Goal: Task Accomplishment & Management: Use online tool/utility

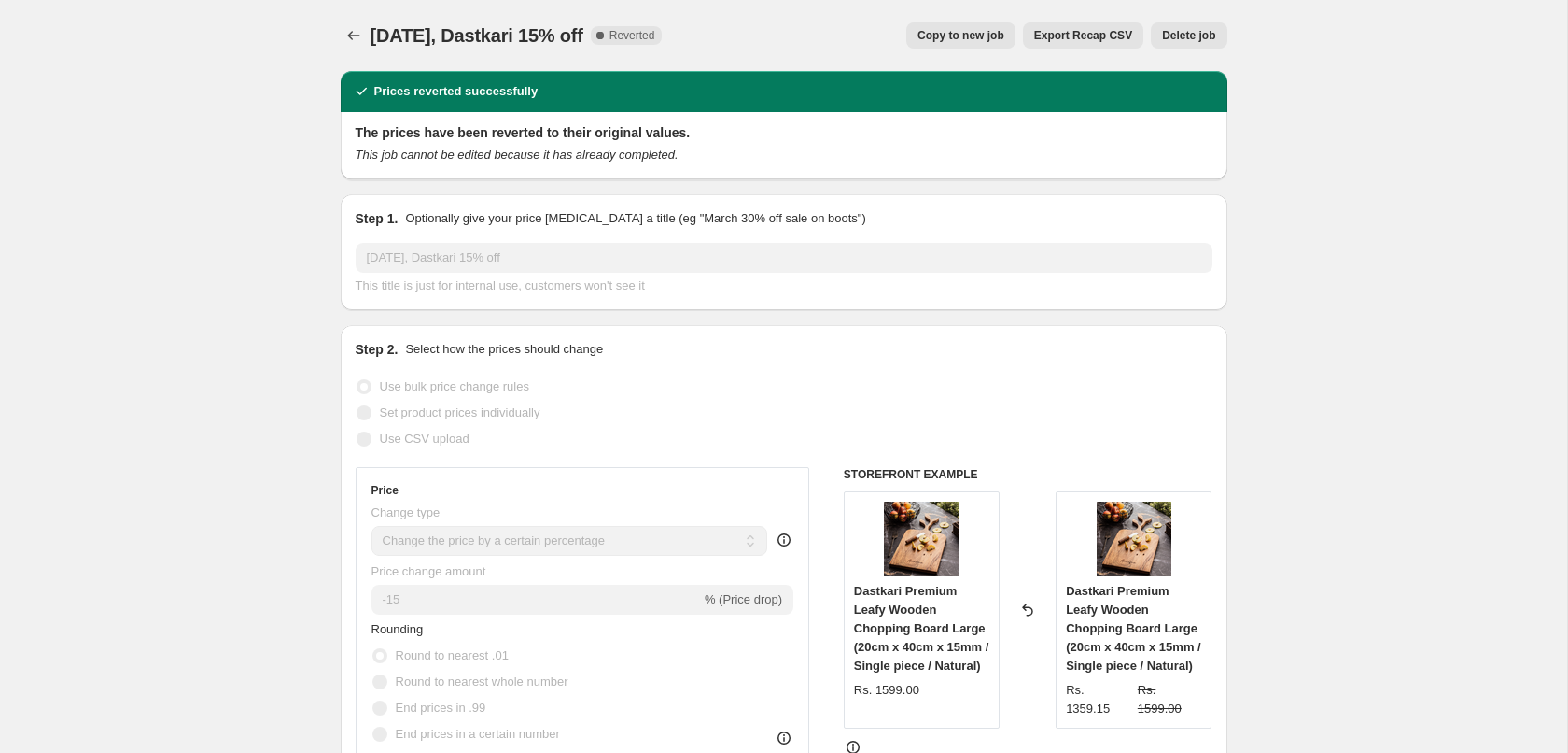
select select "percentage"
select select "collection"
select select "product_status"
click at [348, 30] on icon "Price change jobs" at bounding box center [354, 35] width 19 height 19
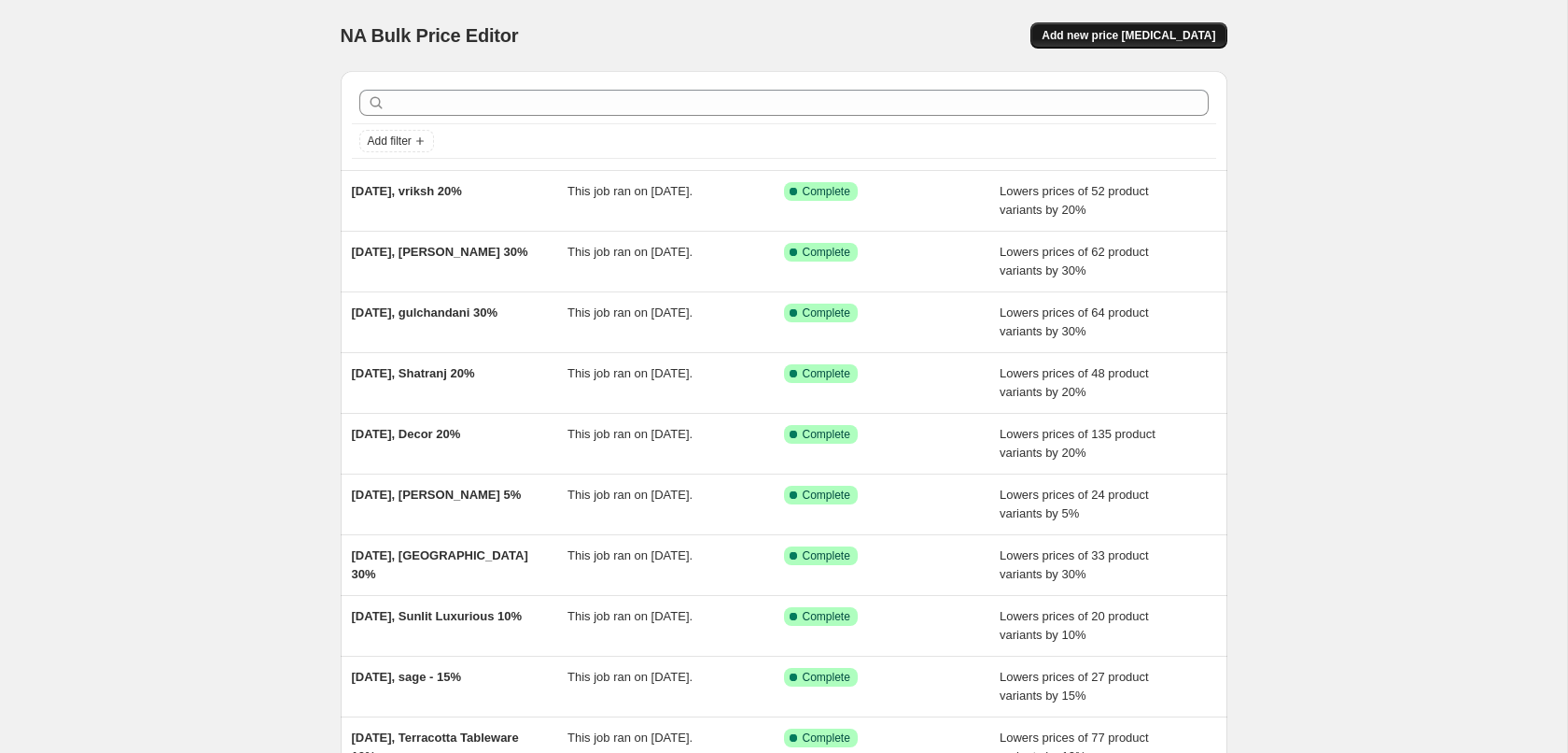
click at [1119, 34] on span "Add new price [MEDICAL_DATA]" at bounding box center [1128, 35] width 173 height 15
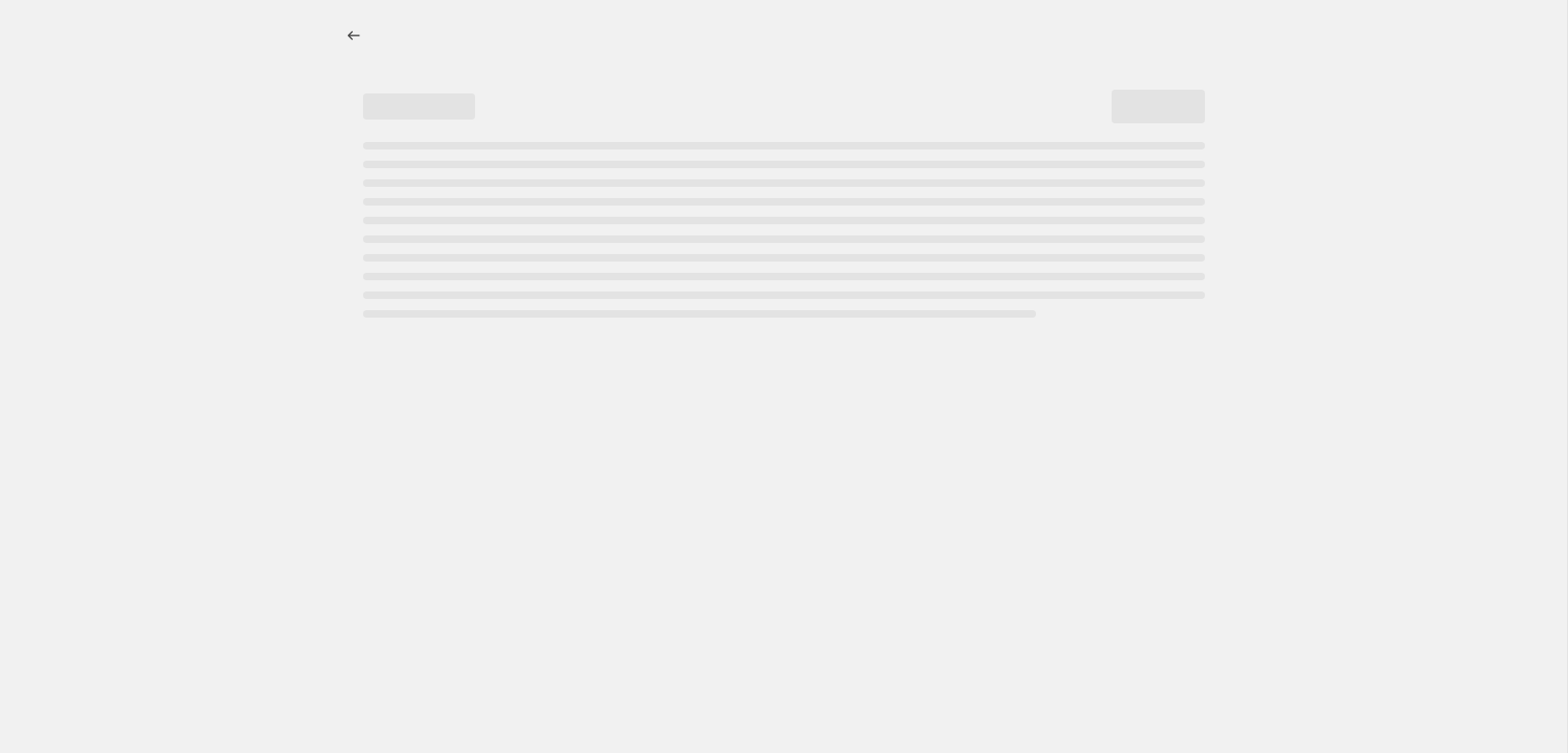
select select "percentage"
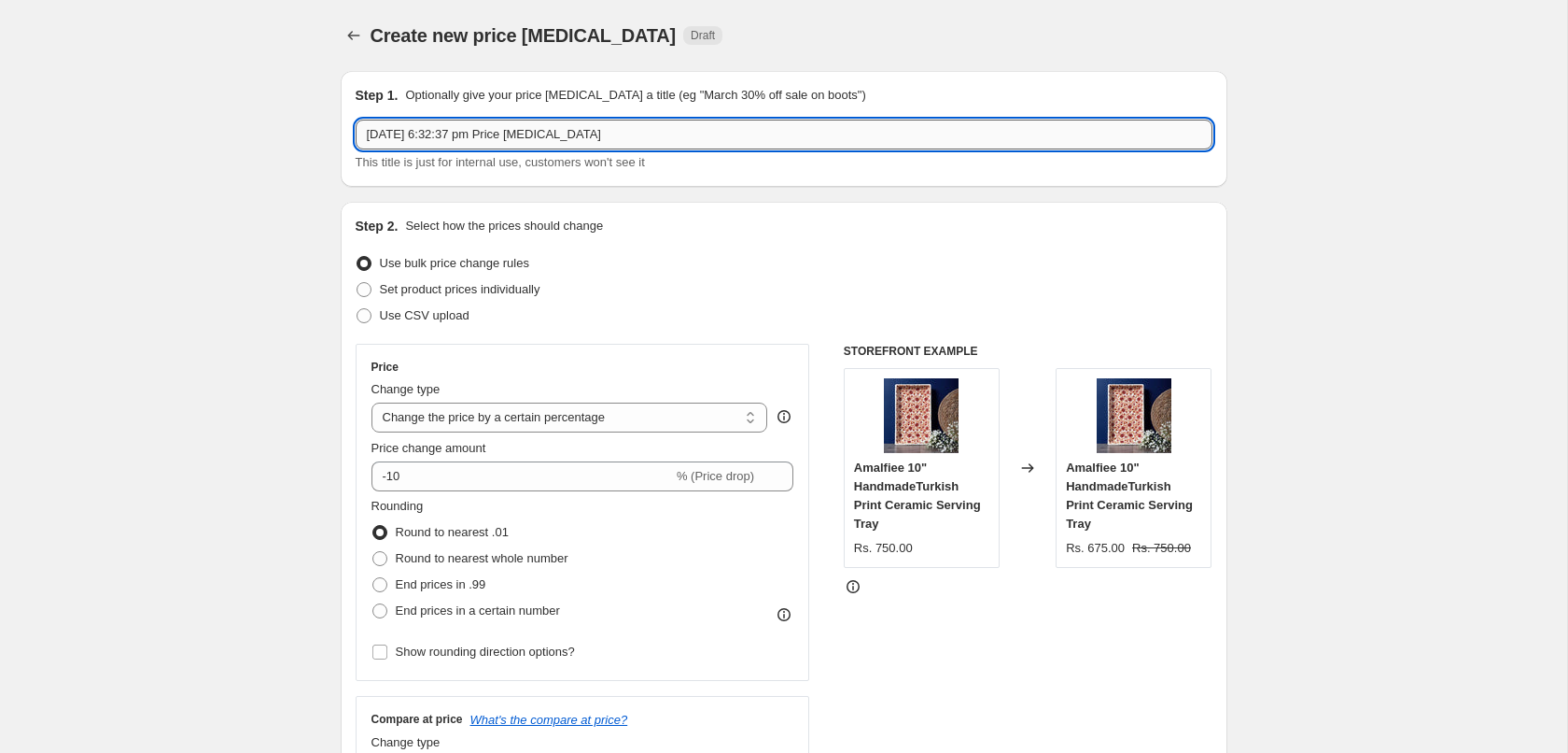
drag, startPoint x: 463, startPoint y: 135, endPoint x: 219, endPoint y: 137, distance: 244.0
click at [356, 137] on input "[DATE] 6:32:37 pm Price [MEDICAL_DATA]" at bounding box center [784, 134] width 857 height 30
paste input "Dastkari"
paste input "Chopping Board"
click at [653, 145] on input "Dastkari Chopping Board pm Price [MEDICAL_DATA]" at bounding box center [784, 134] width 857 height 30
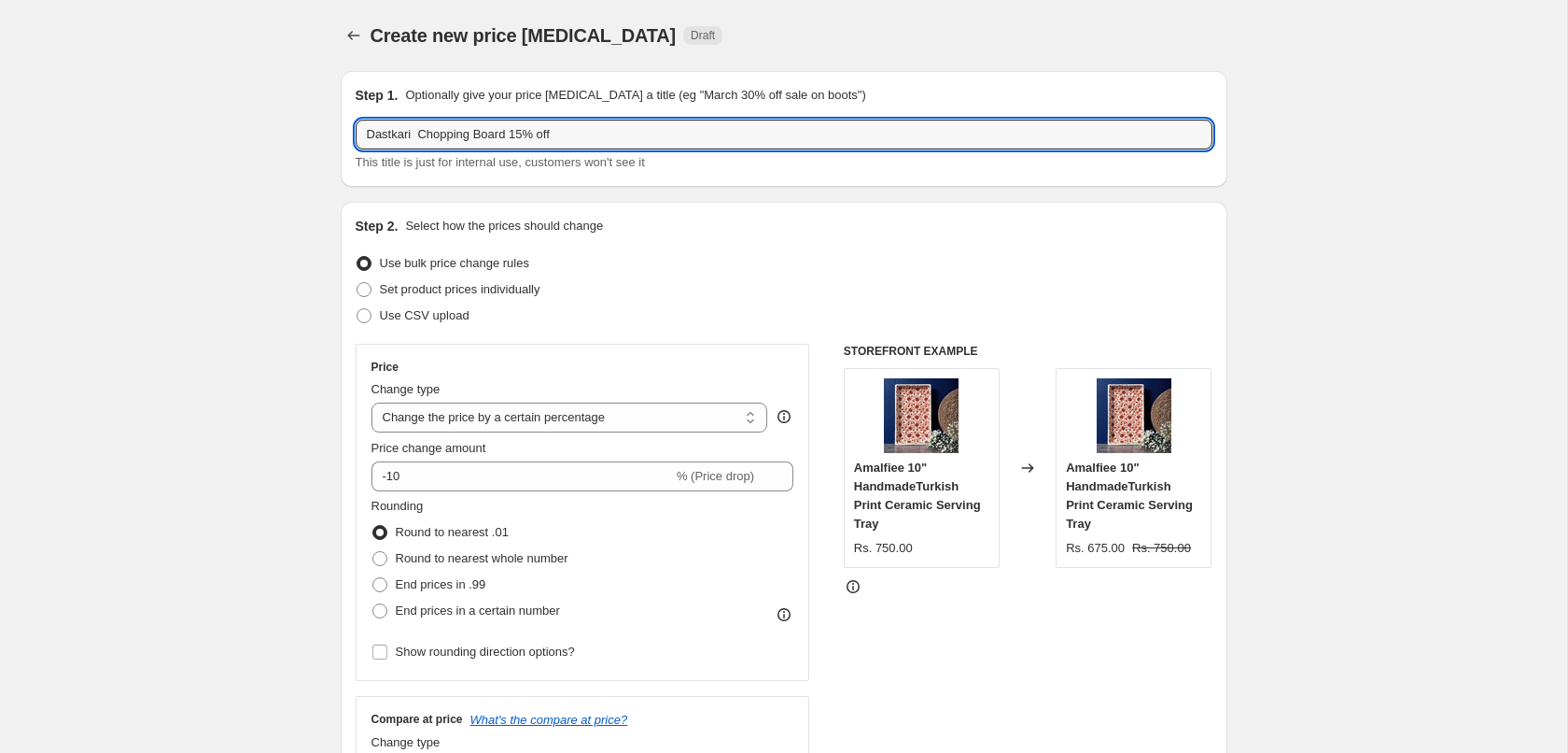
type input "Dastkari Chopping Board 15% off"
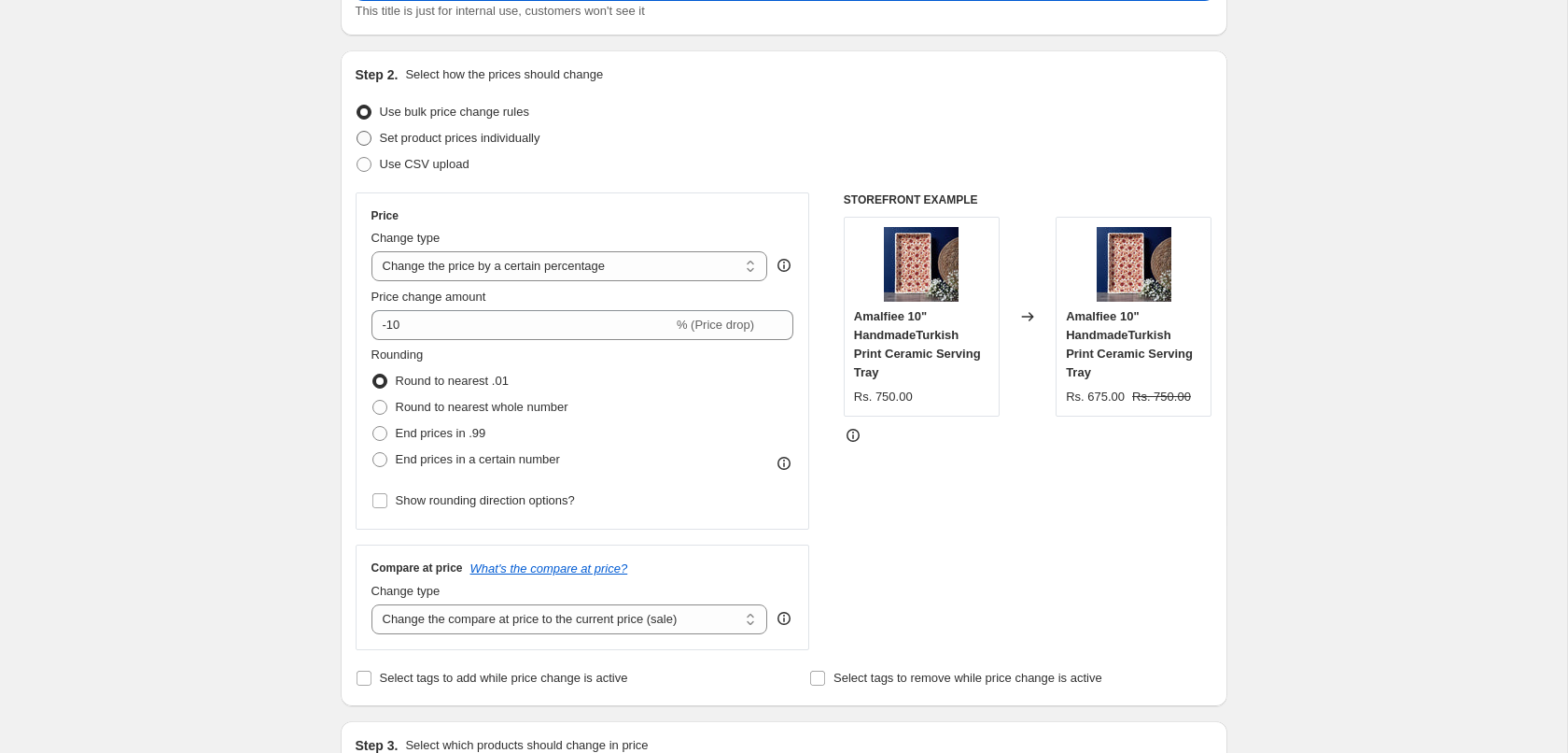
scroll to position [159, 0]
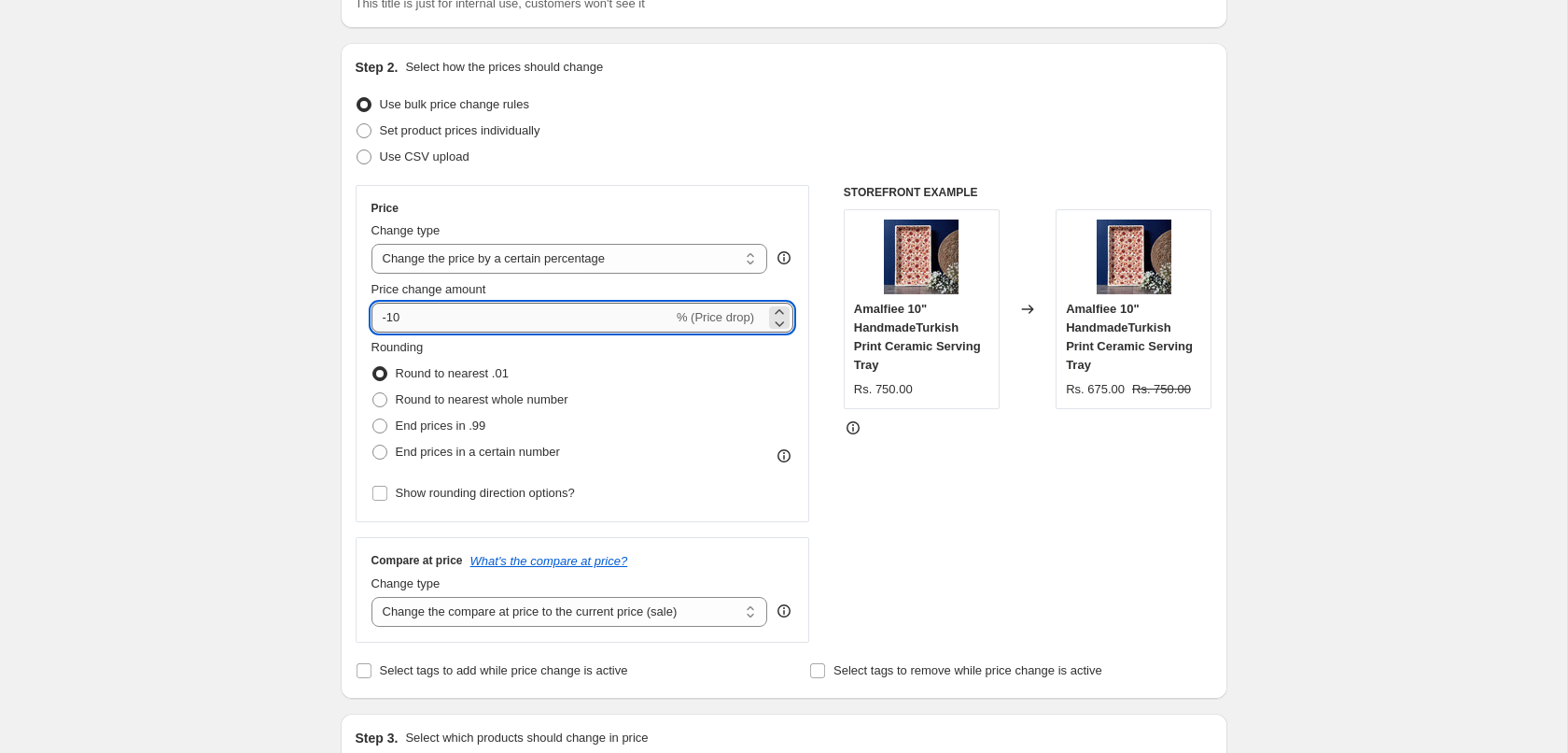
drag, startPoint x: 423, startPoint y: 319, endPoint x: 396, endPoint y: 317, distance: 27.1
click at [396, 317] on input "-10" at bounding box center [521, 317] width 302 height 30
type input "-15"
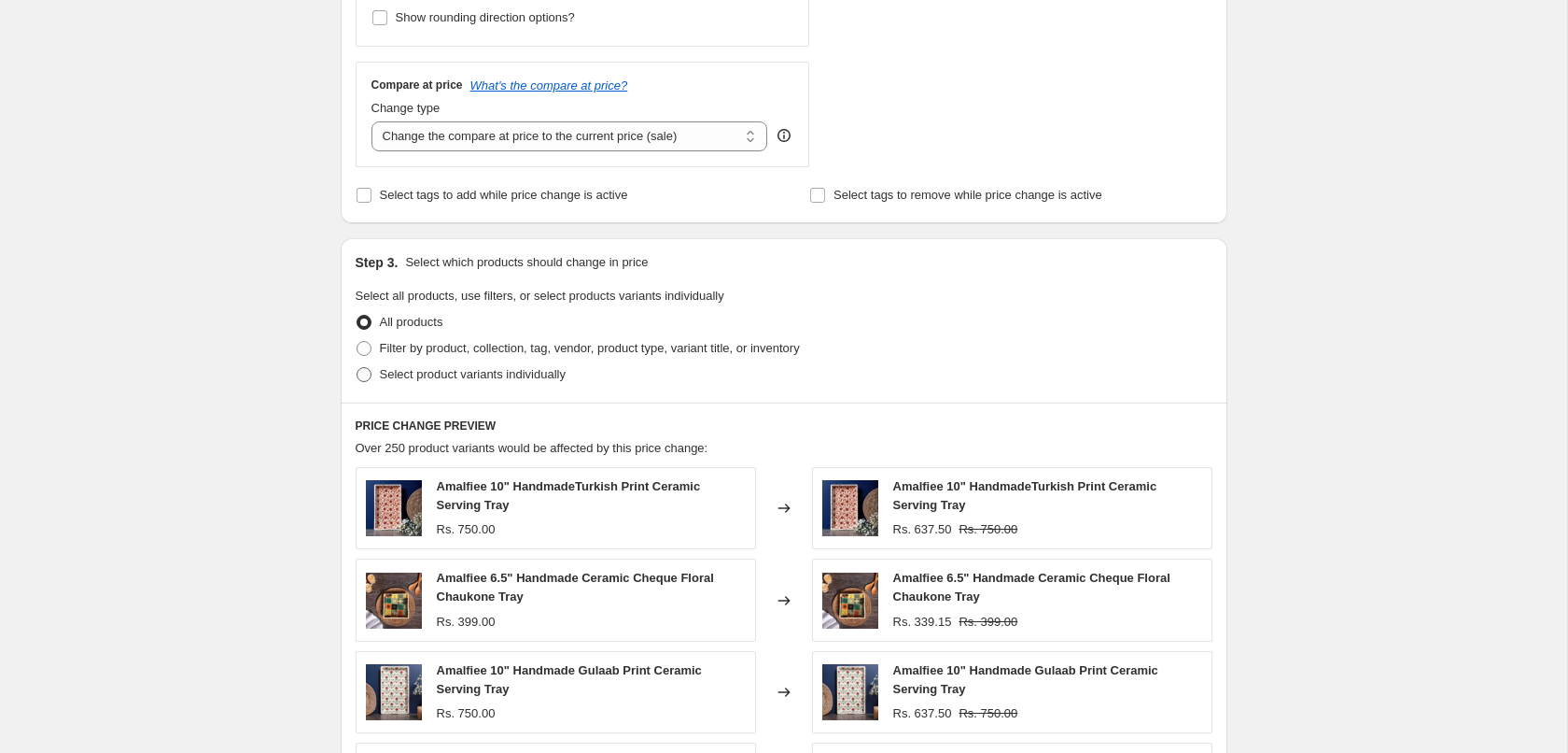
scroll to position [635, 0]
click at [366, 345] on span at bounding box center [364, 347] width 15 height 15
click at [358, 341] on input "Filter by product, collection, tag, vendor, product type, variant title, or inv…" at bounding box center [357, 340] width 1 height 1
radio input "true"
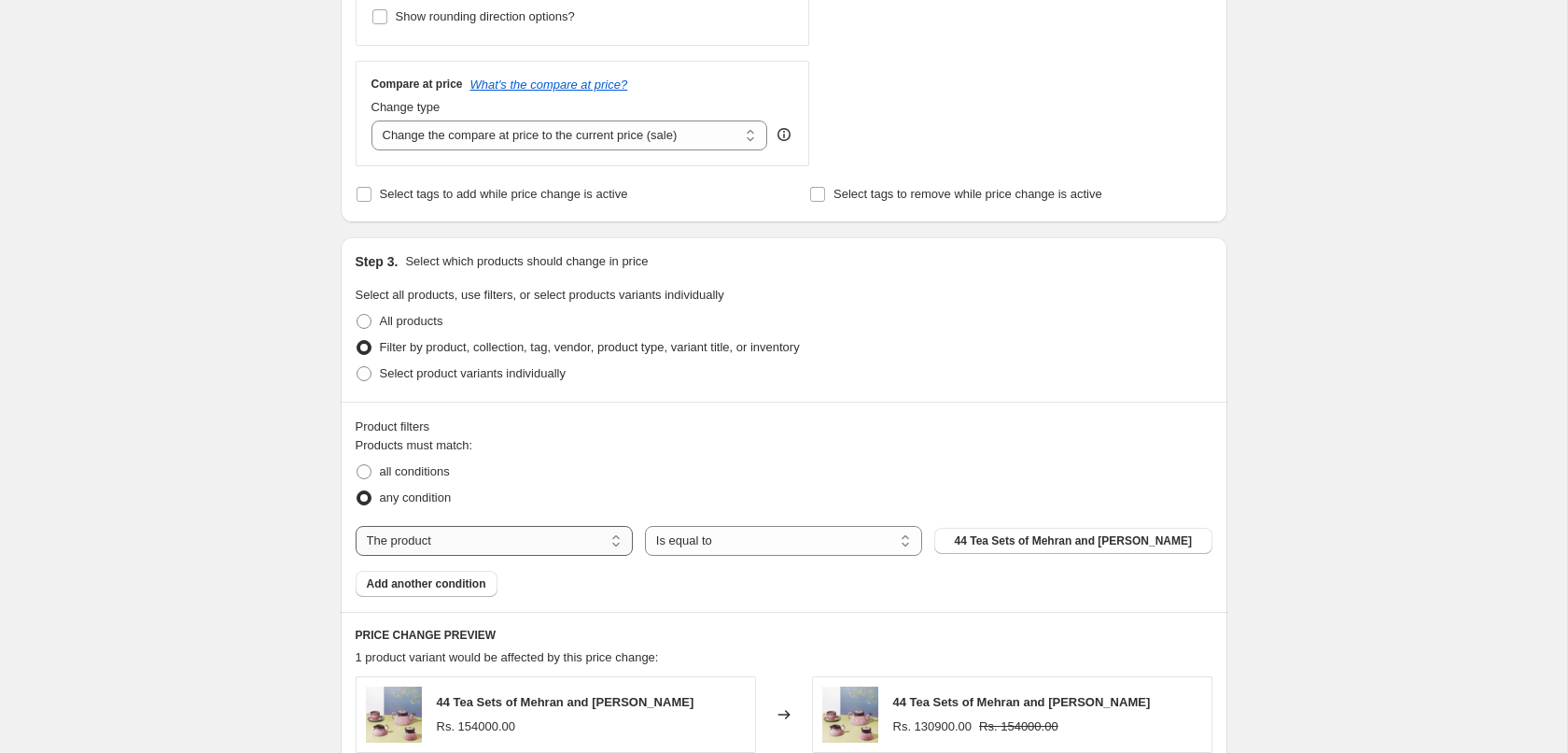
select select "collection"
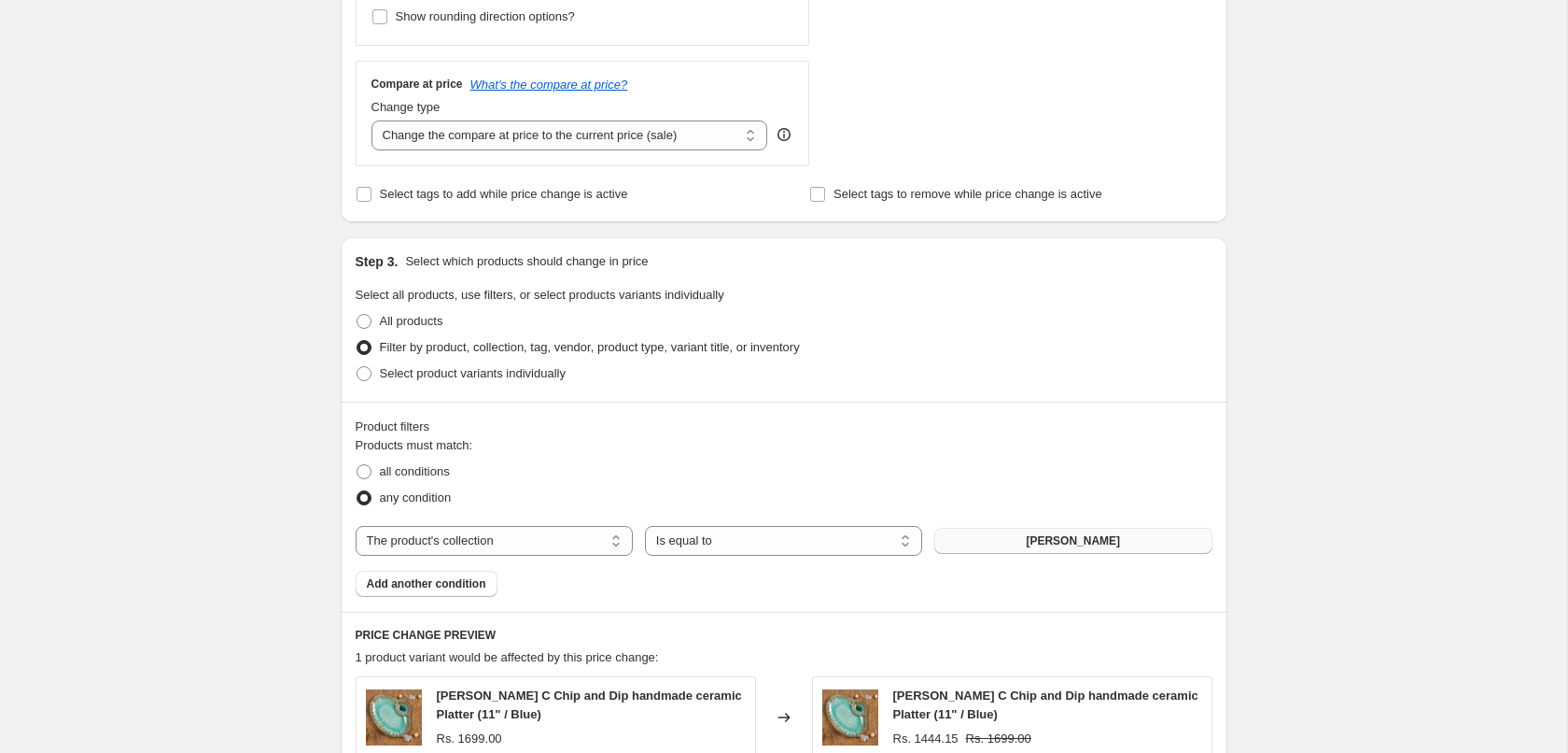
click at [1063, 541] on span "[PERSON_NAME]" at bounding box center [1072, 541] width 94 height 15
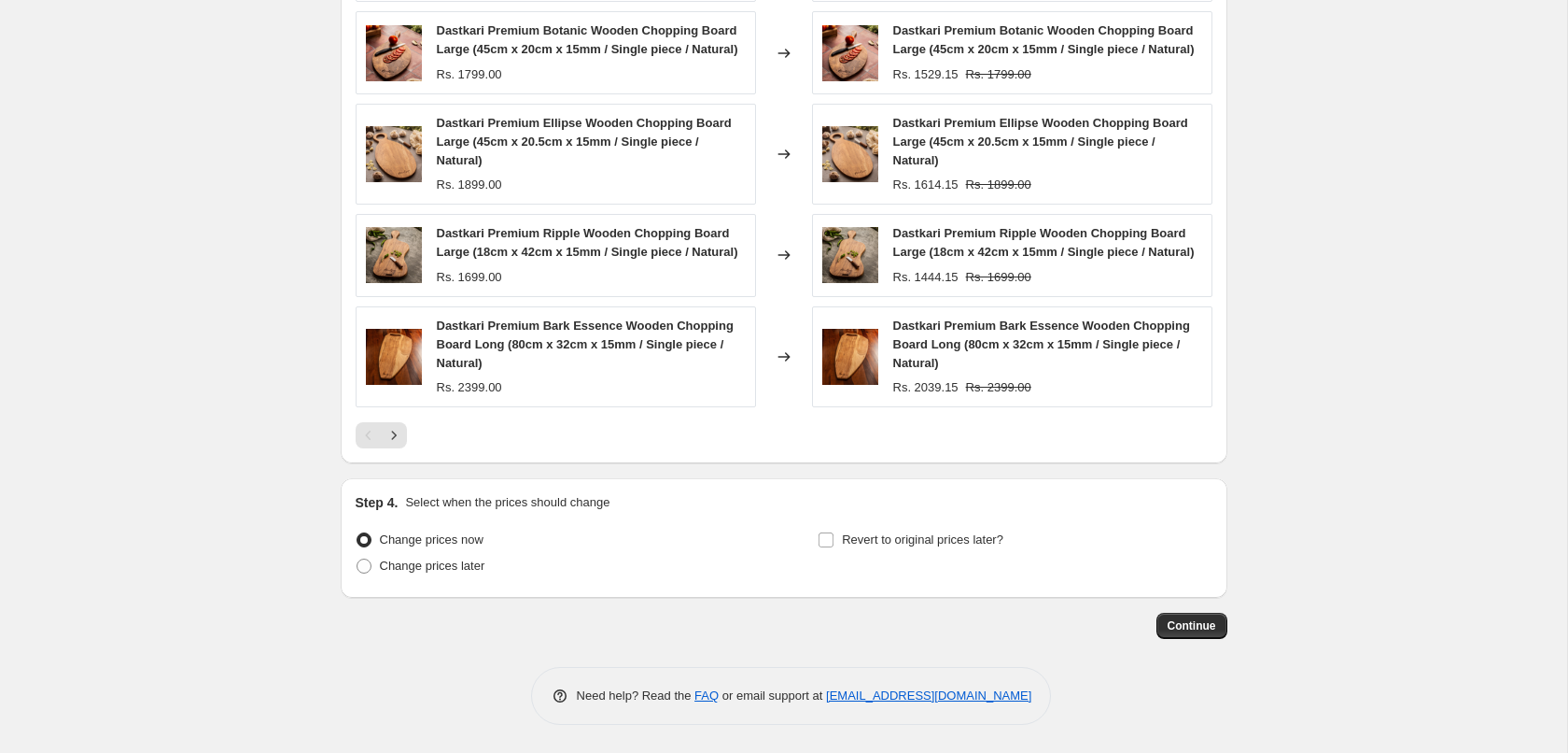
scroll to position [1429, 0]
click at [394, 445] on icon "Next" at bounding box center [394, 435] width 19 height 19
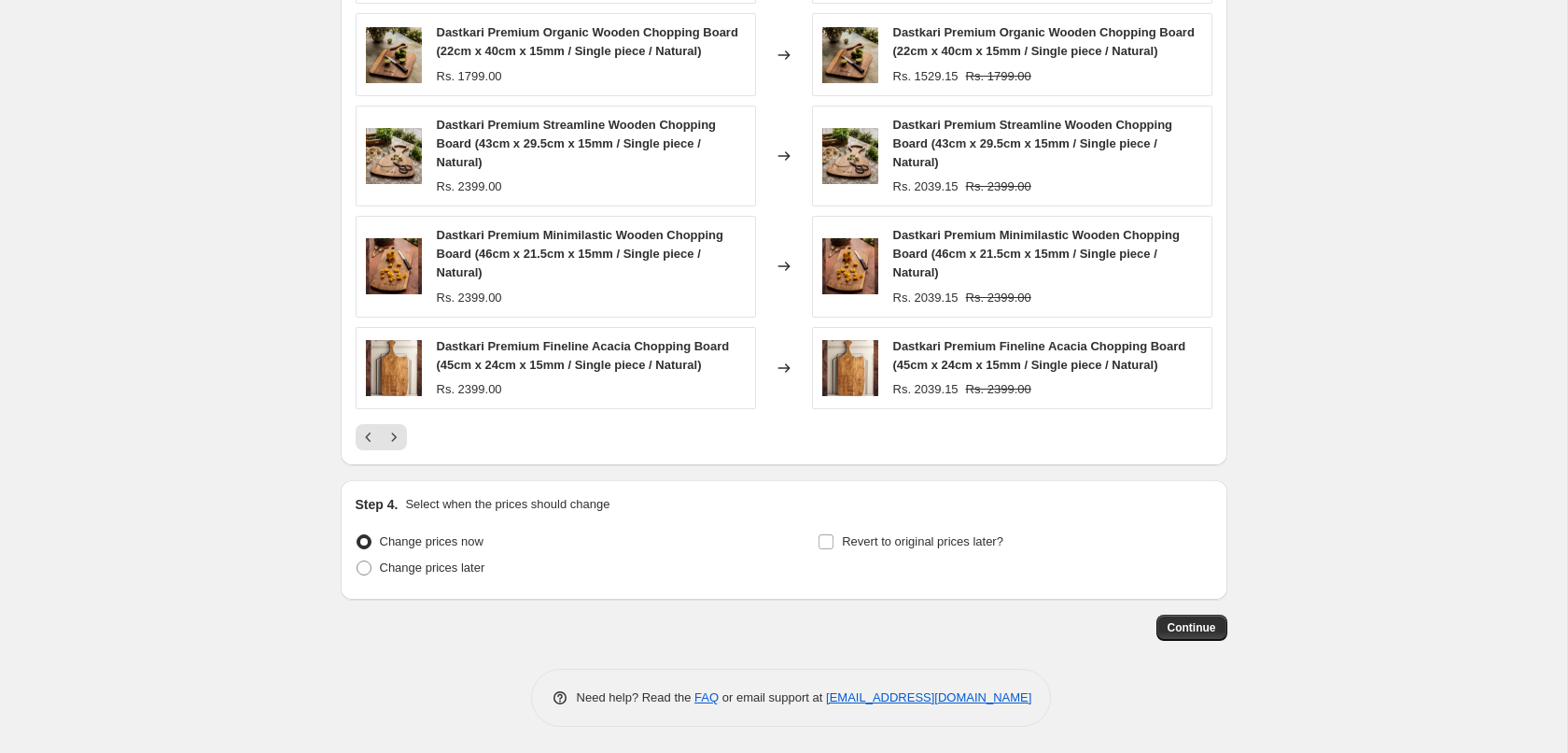
scroll to position [1392, 0]
click at [1184, 631] on span "Continue" at bounding box center [1191, 625] width 49 height 15
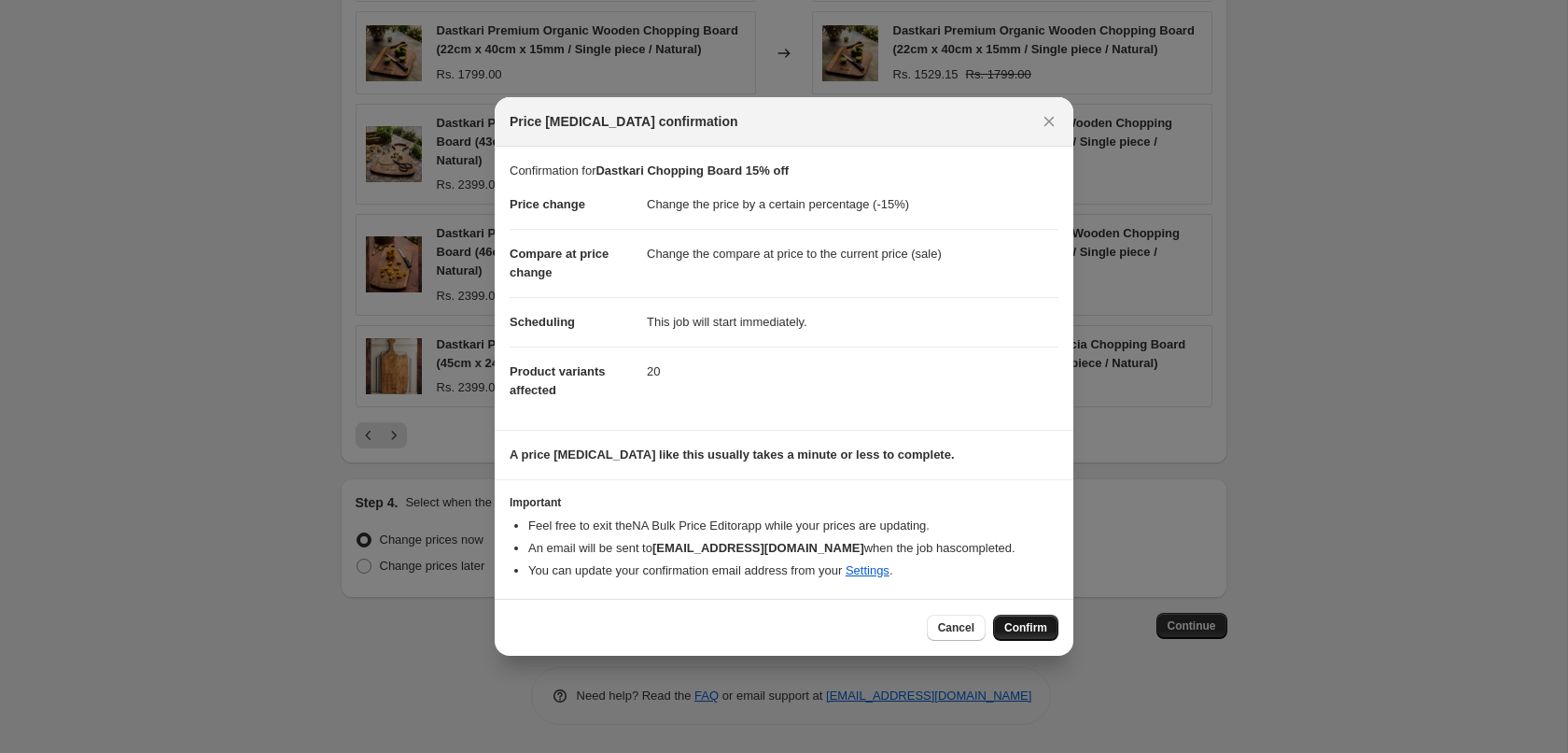
click at [1019, 621] on button "Confirm" at bounding box center [1026, 627] width 66 height 26
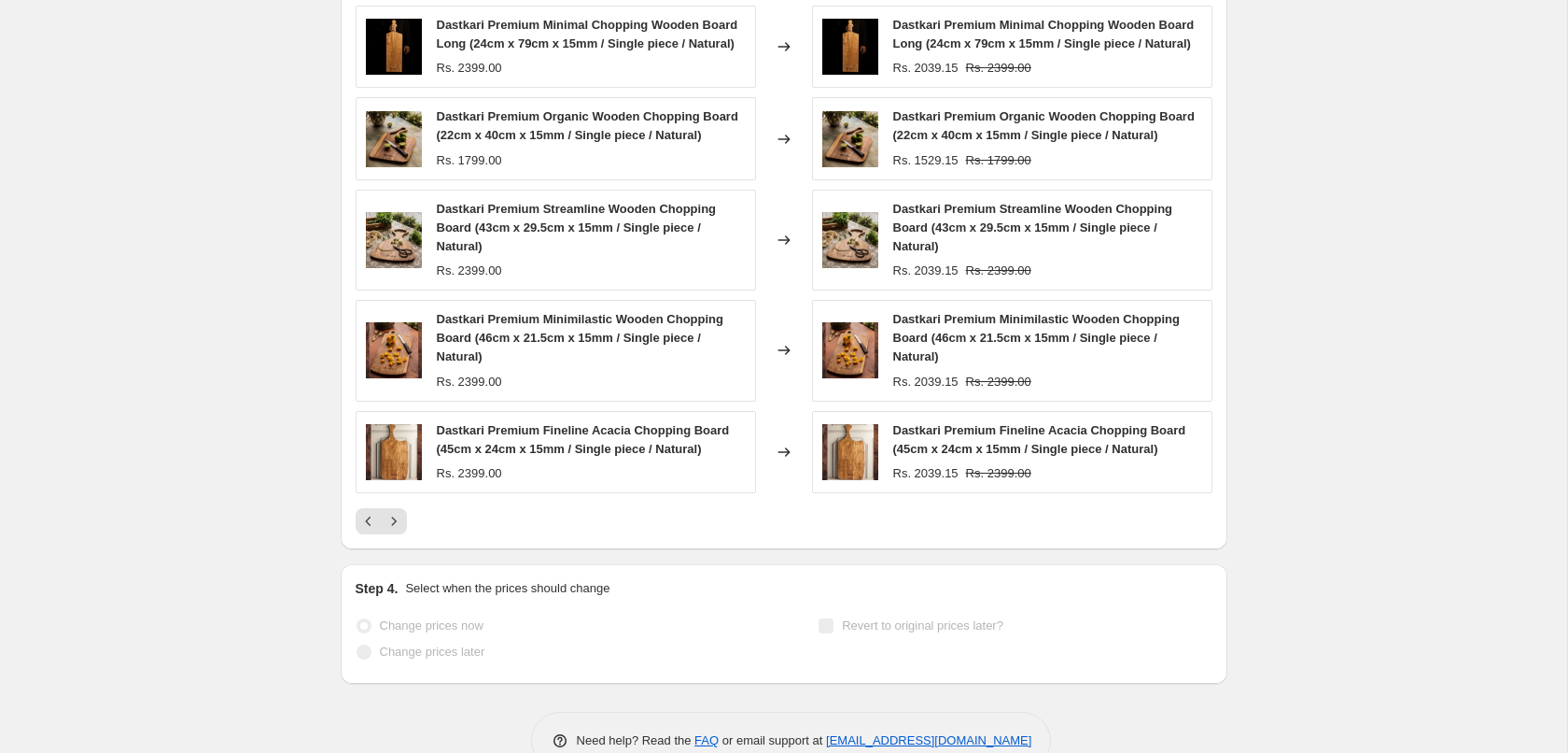
scroll to position [1440, 0]
select select "percentage"
select select "collection"
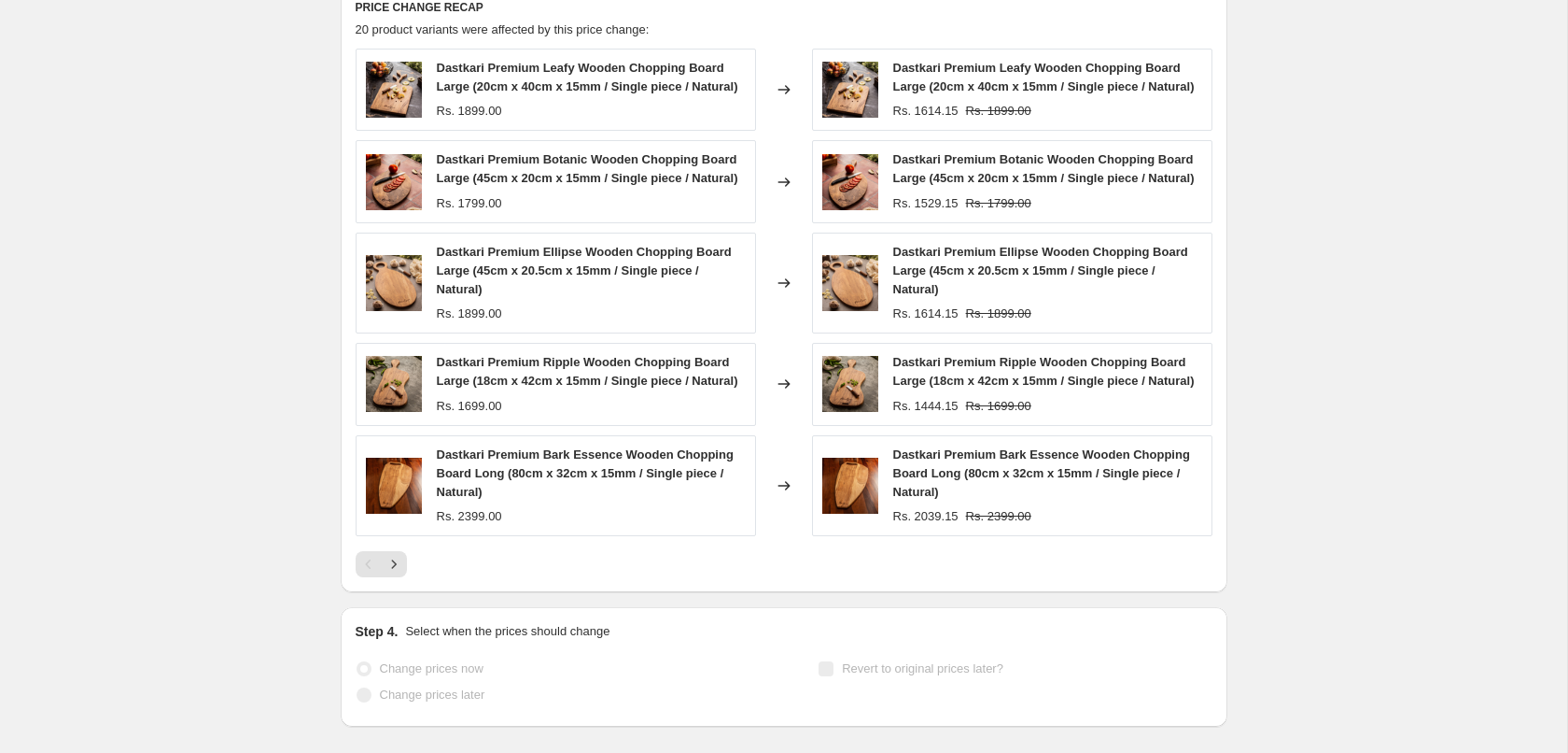
scroll to position [0, 0]
